Goal: Task Accomplishment & Management: Complete application form

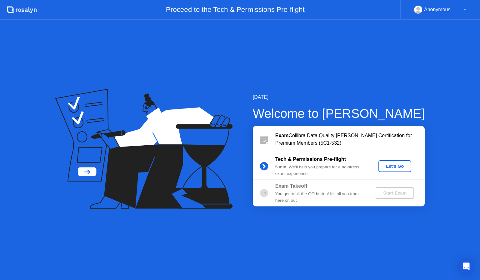
click at [350, 230] on div "[DATE] Welcome to [PERSON_NAME] Exam Collibra Data Quality [PERSON_NAME] Certif…" at bounding box center [240, 150] width 480 height 260
click at [398, 167] on div "Let's Go" at bounding box center [395, 166] width 28 height 5
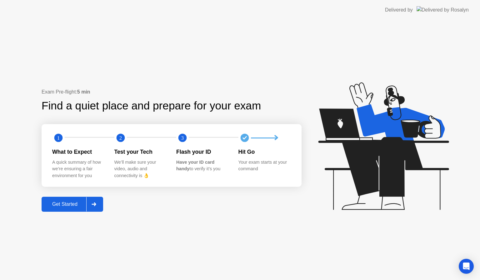
click at [72, 204] on div "Get Started" at bounding box center [64, 205] width 43 height 6
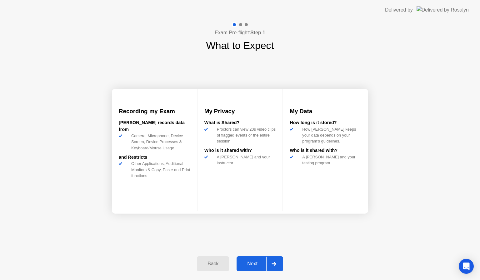
click at [245, 262] on div "Next" at bounding box center [252, 264] width 28 height 6
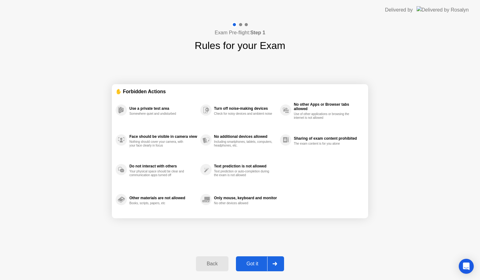
click at [251, 264] on div "Got it" at bounding box center [252, 264] width 29 height 6
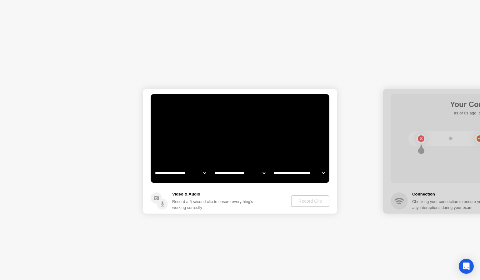
select select "**********"
select select "*******"
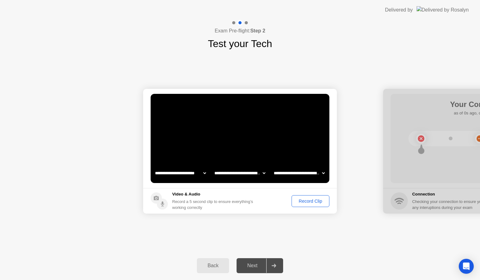
click at [303, 201] on div "Record Clip" at bounding box center [310, 201] width 33 height 5
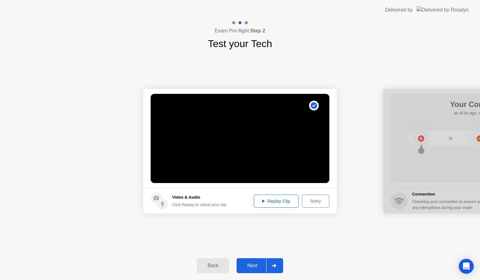
click at [280, 203] on div "Replay Clip" at bounding box center [276, 201] width 41 height 5
click at [255, 267] on div "Next" at bounding box center [252, 266] width 28 height 6
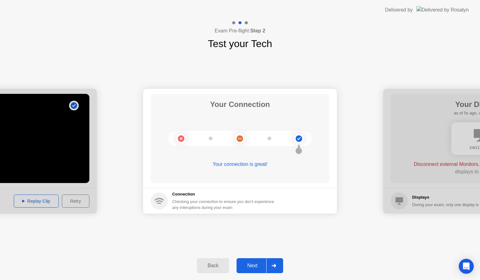
click at [256, 267] on div "Next" at bounding box center [252, 266] width 28 height 6
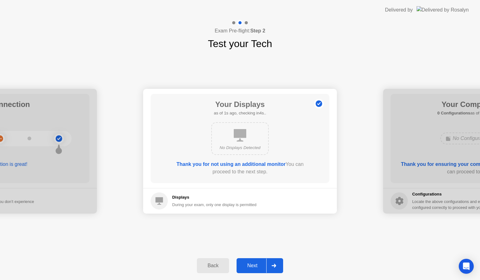
click at [250, 265] on div "Next" at bounding box center [252, 266] width 28 height 6
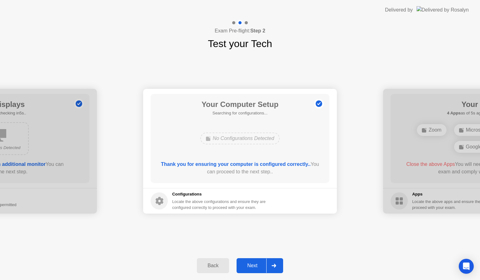
click at [256, 266] on div "Next" at bounding box center [252, 266] width 28 height 6
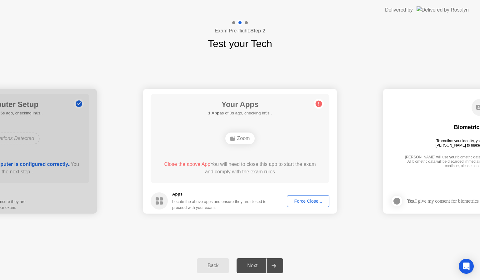
click at [343, 231] on div "**********" at bounding box center [240, 151] width 480 height 200
click at [313, 201] on div "Force Close..." at bounding box center [308, 201] width 38 height 5
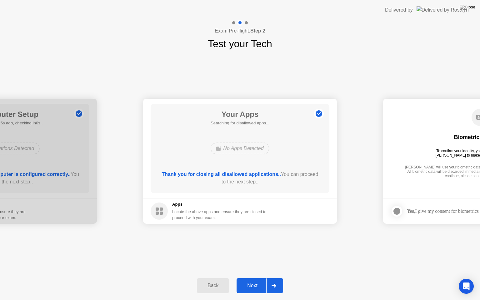
click at [253, 280] on div "Next" at bounding box center [252, 286] width 28 height 6
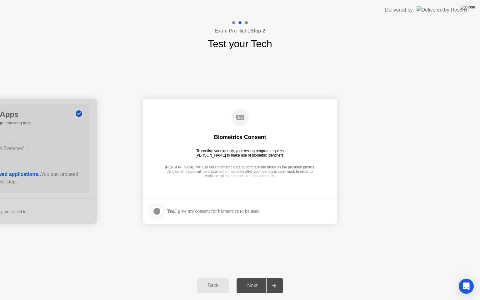
click at [156, 210] on div at bounding box center [156, 210] width 7 height 7
click at [254, 280] on div "Next" at bounding box center [252, 286] width 28 height 6
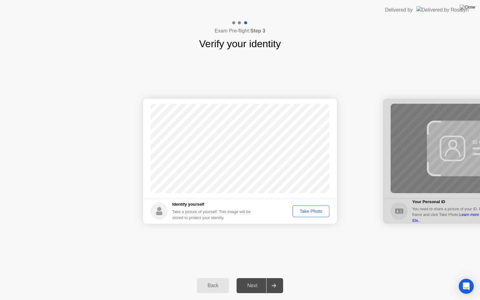
click at [304, 210] on div "Take Photo" at bounding box center [310, 211] width 32 height 5
click at [247, 280] on div "Next" at bounding box center [252, 286] width 28 height 6
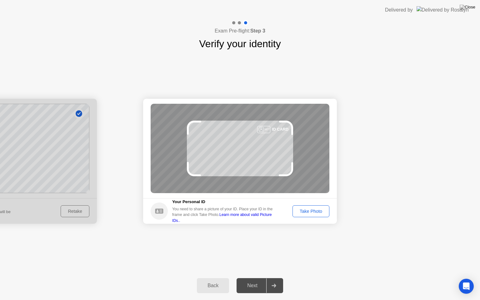
click at [314, 212] on div "Take Photo" at bounding box center [310, 211] width 32 height 5
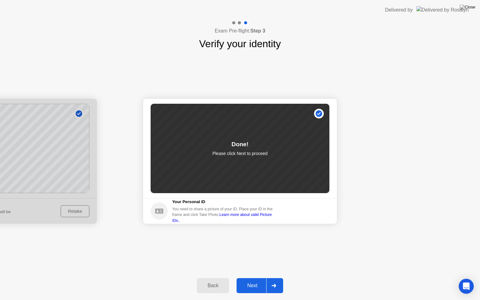
click at [250, 280] on div "Next" at bounding box center [252, 286] width 28 height 6
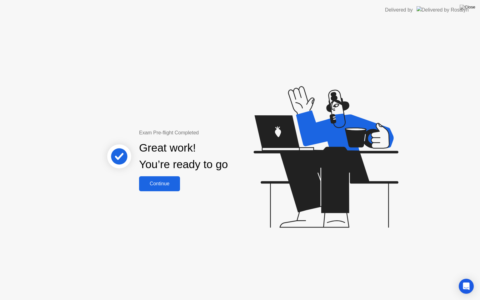
click at [167, 185] on div "Continue" at bounding box center [159, 184] width 37 height 6
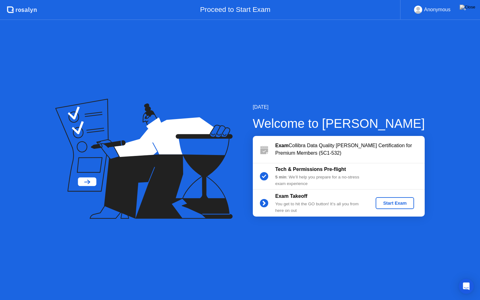
click at [393, 205] on div "Start Exam" at bounding box center [394, 202] width 33 height 5
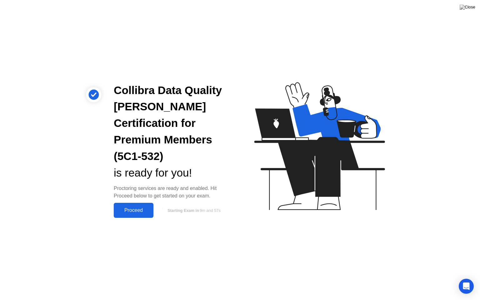
click at [135, 207] on button "Proceed" at bounding box center [134, 210] width 40 height 15
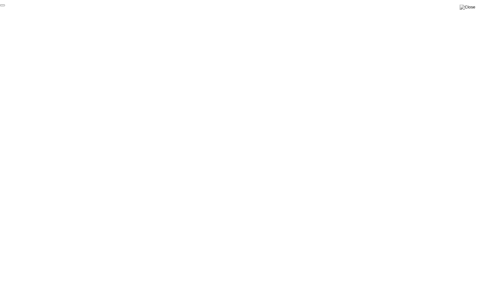
click div "End Proctoring Session"
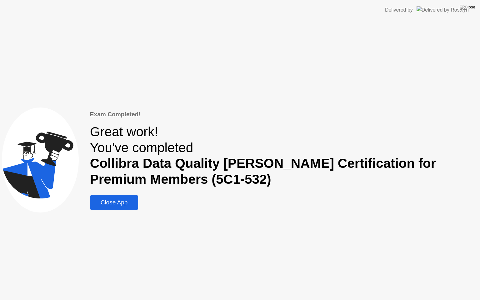
click at [136, 206] on div "Close App" at bounding box center [114, 202] width 45 height 7
